Goal: Navigation & Orientation: Find specific page/section

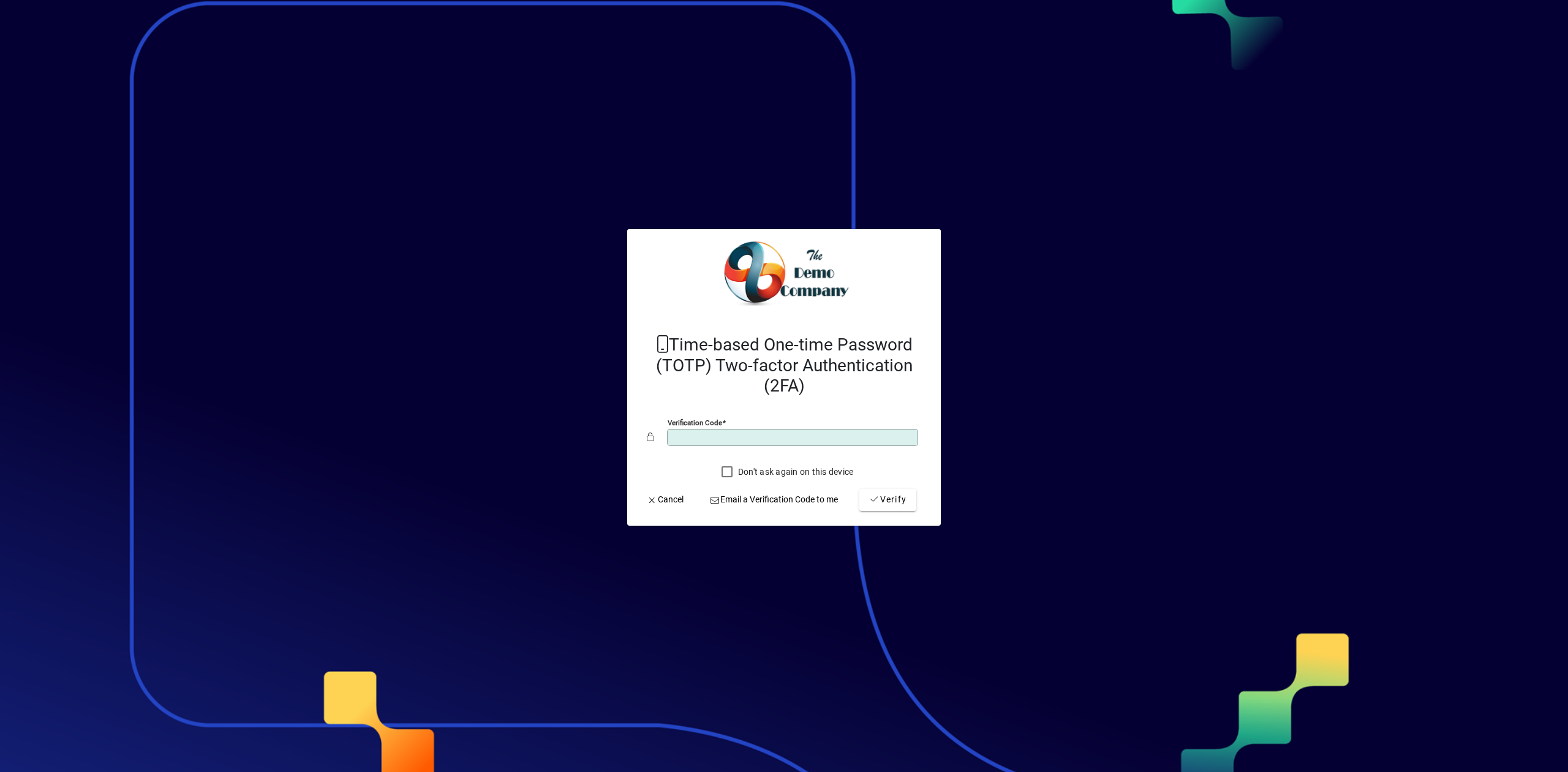
type input "******"
click at [859, 489] on button "Verify" at bounding box center [888, 500] width 57 height 22
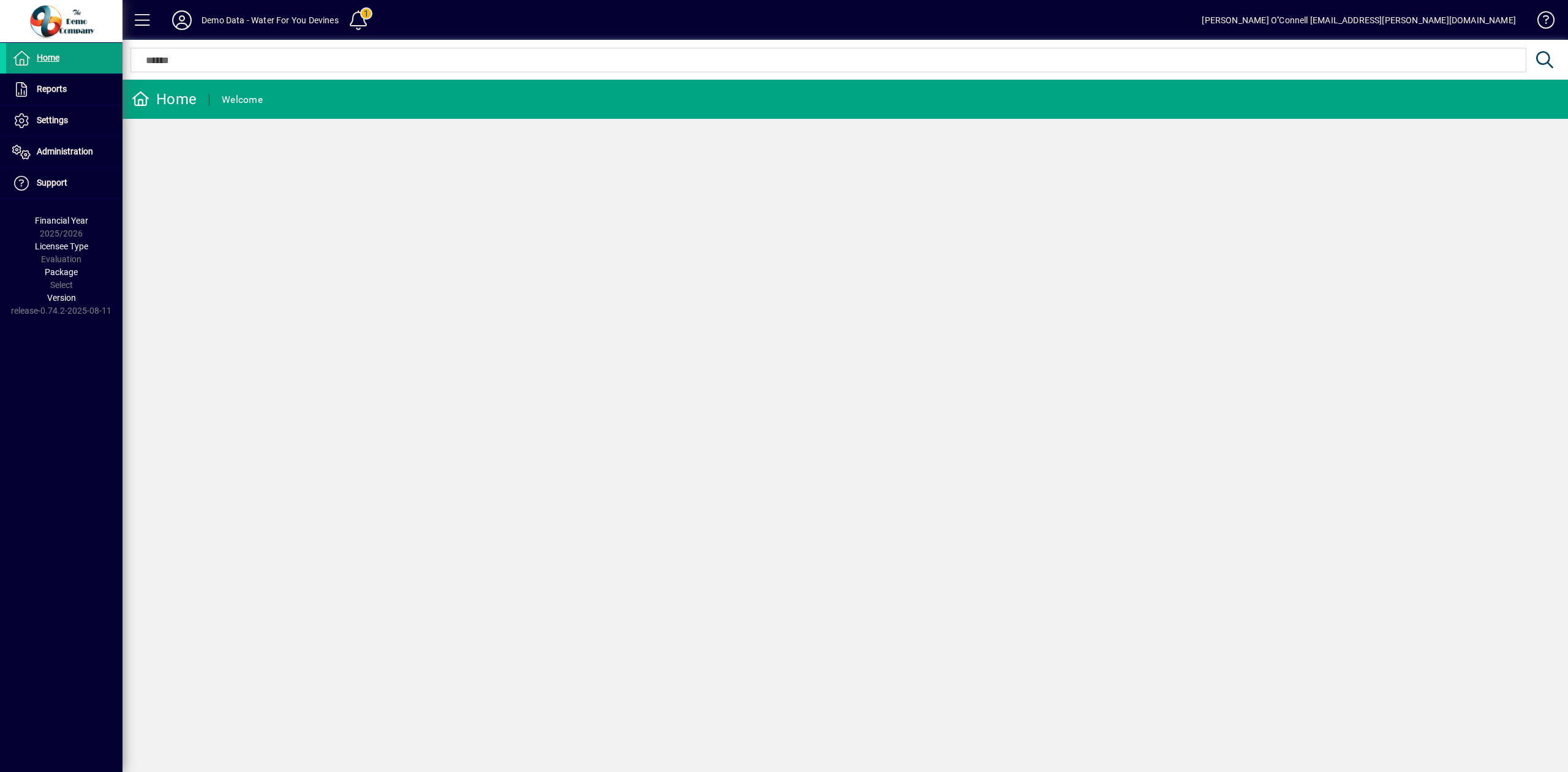
click at [361, 22] on span at bounding box center [358, 20] width 29 height 29
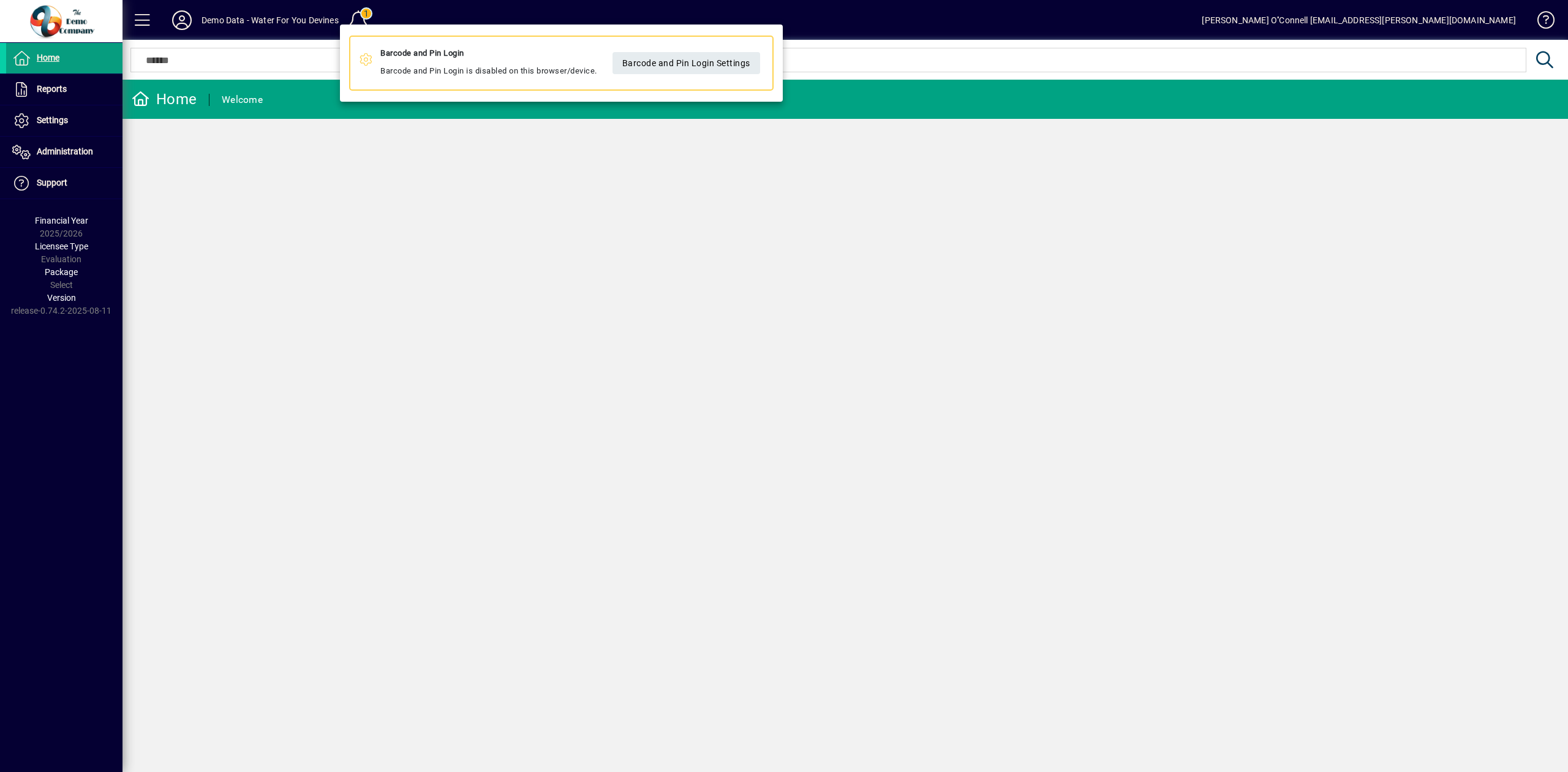
click at [270, 170] on div at bounding box center [784, 386] width 1568 height 772
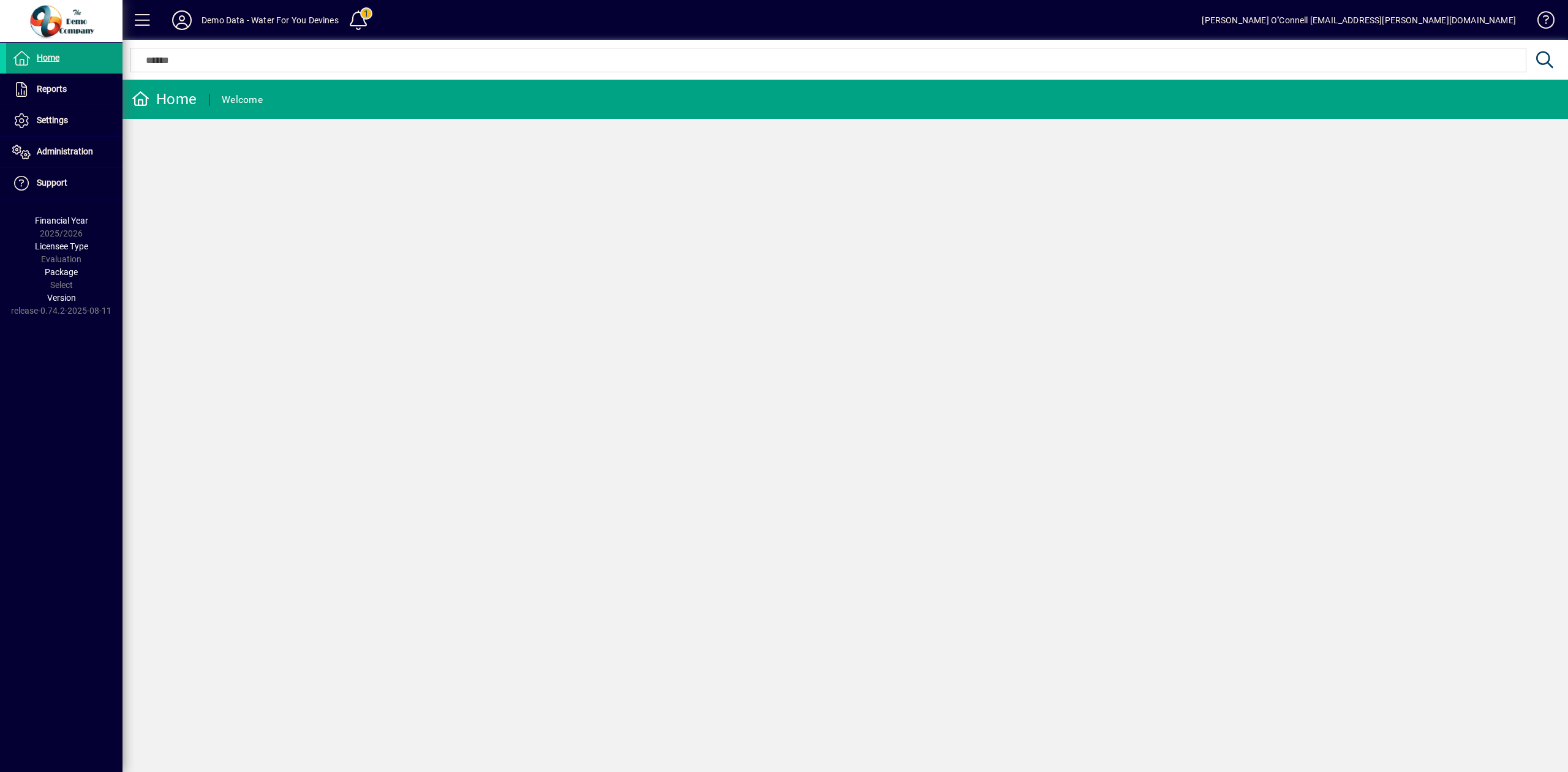
click at [63, 224] on span "Financial Year" at bounding box center [61, 220] width 53 height 9
click at [201, 253] on div "Home Welcome" at bounding box center [845, 426] width 1446 height 692
